Goal: Entertainment & Leisure: Consume media (video, audio)

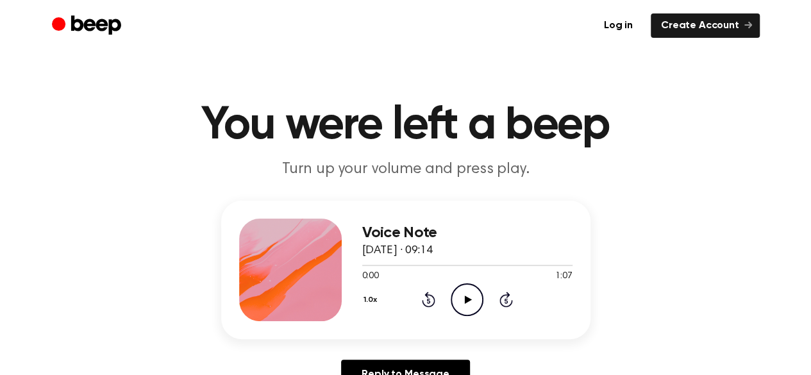
click at [466, 298] on icon at bounding box center [468, 300] width 7 height 8
click at [465, 301] on icon at bounding box center [468, 300] width 7 height 8
click at [471, 296] on icon "Play Audio" at bounding box center [467, 299] width 33 height 33
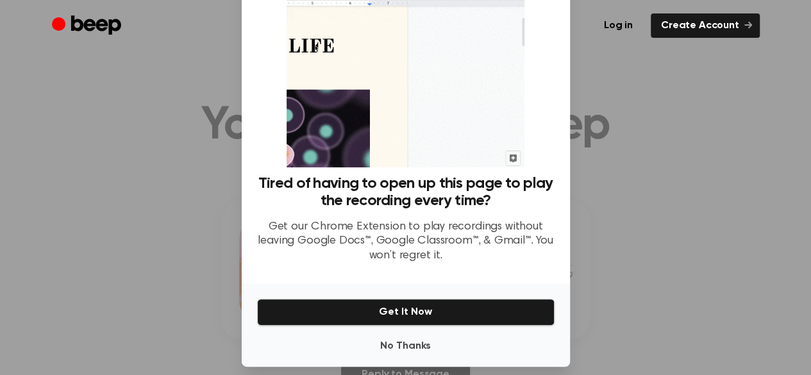
scroll to position [87, 0]
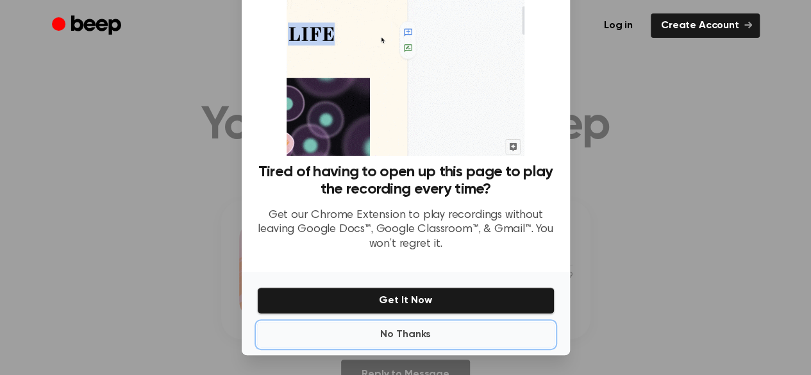
click at [410, 337] on button "No Thanks" at bounding box center [406, 335] width 298 height 26
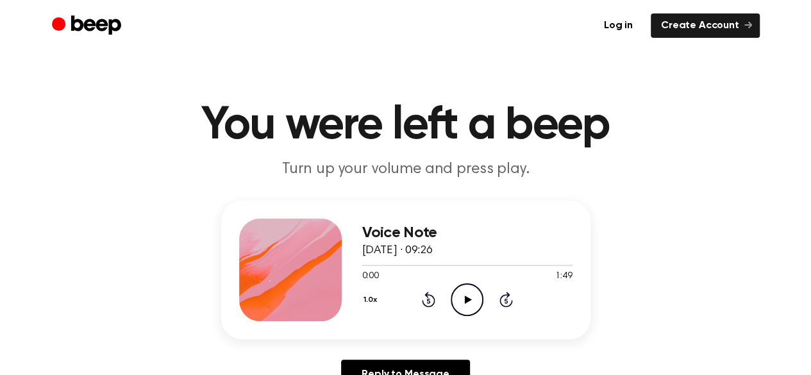
click at [467, 299] on icon at bounding box center [468, 300] width 7 height 8
click at [473, 296] on icon "Play Audio" at bounding box center [467, 299] width 33 height 33
click at [466, 298] on icon at bounding box center [468, 300] width 7 height 8
drag, startPoint x: 468, startPoint y: 299, endPoint x: 478, endPoint y: 203, distance: 97.3
click at [468, 298] on icon at bounding box center [468, 300] width 7 height 8
